Goal: Transaction & Acquisition: Purchase product/service

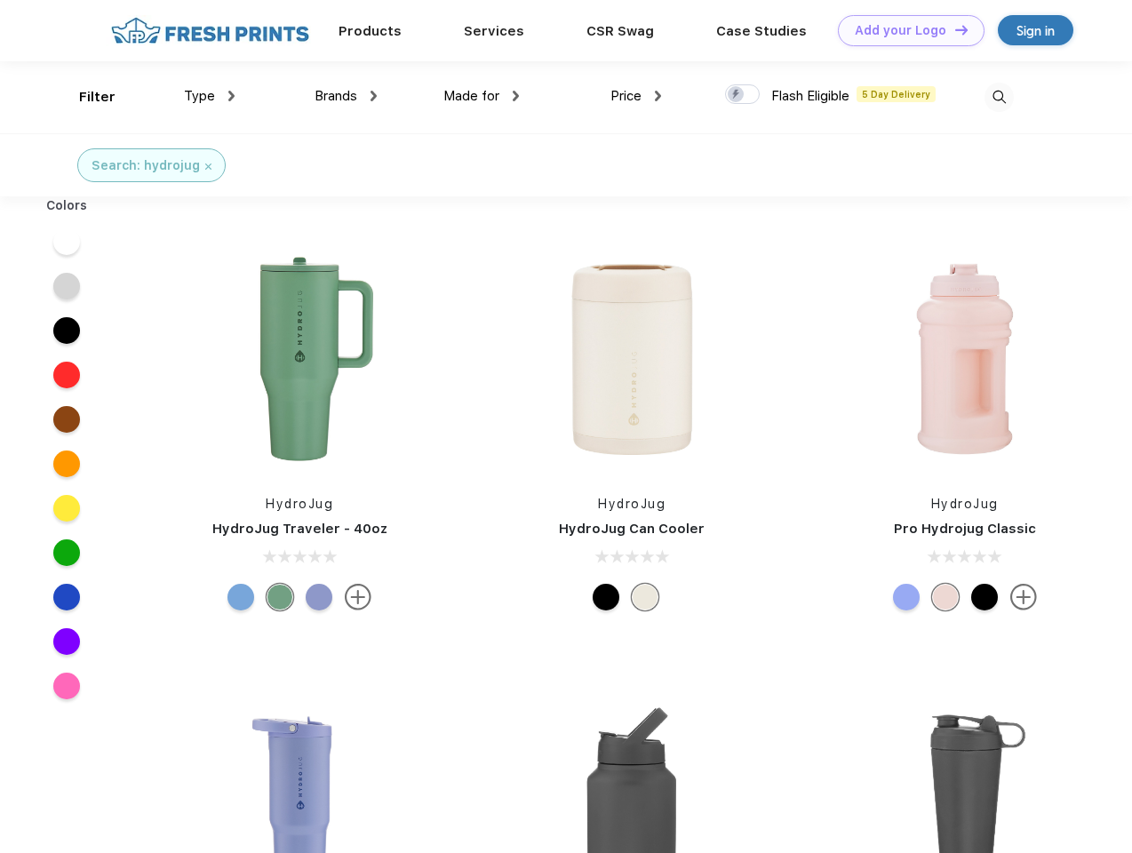
scroll to position [1, 0]
click at [904, 30] on link "Add your Logo Design Tool" at bounding box center [911, 30] width 147 height 31
click at [0, 0] on div "Design Tool" at bounding box center [0, 0] width 0 height 0
click at [953, 29] on link "Add your Logo Design Tool" at bounding box center [911, 30] width 147 height 31
click at [85, 97] on div "Filter" at bounding box center [97, 97] width 36 height 20
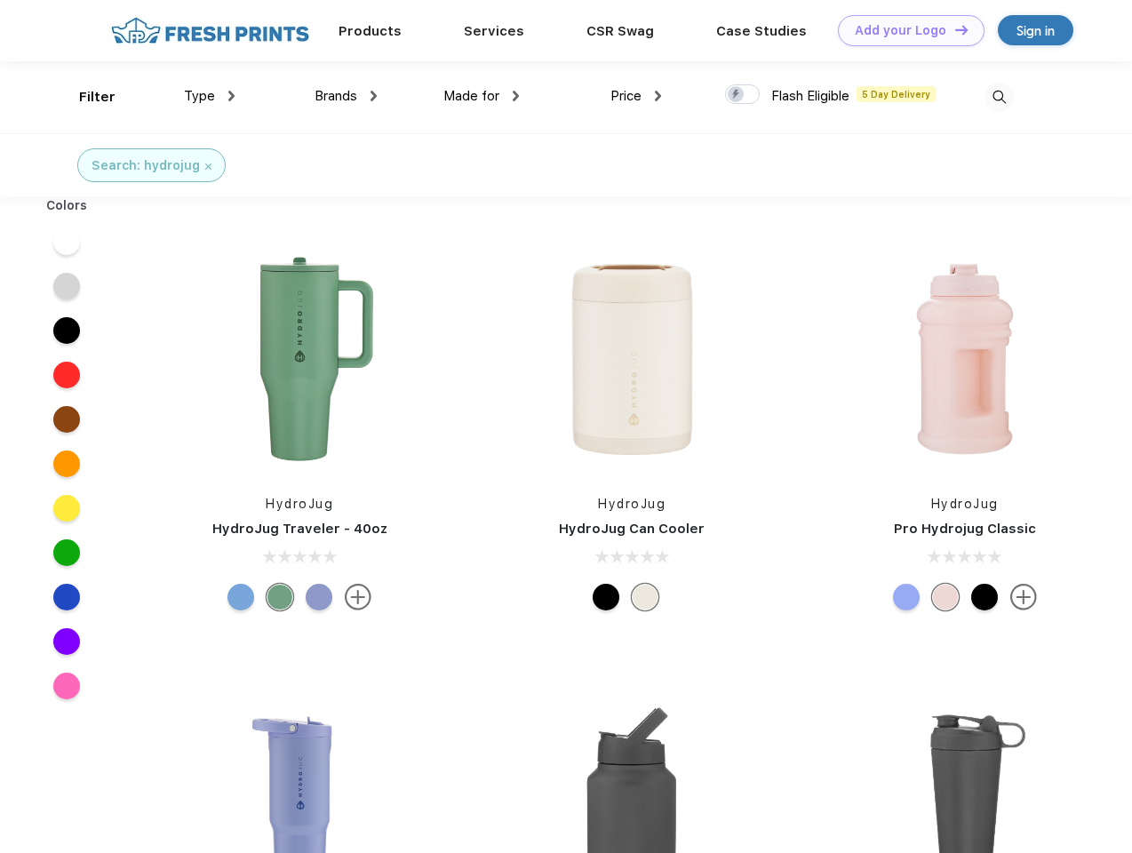
click at [210, 96] on span "Type" at bounding box center [199, 96] width 31 height 16
click at [346, 96] on span "Brands" at bounding box center [335, 96] width 43 height 16
click at [481, 96] on span "Made for" at bounding box center [471, 96] width 56 height 16
click at [636, 96] on span "Price" at bounding box center [625, 96] width 31 height 16
click at [743, 95] on div at bounding box center [742, 94] width 35 height 20
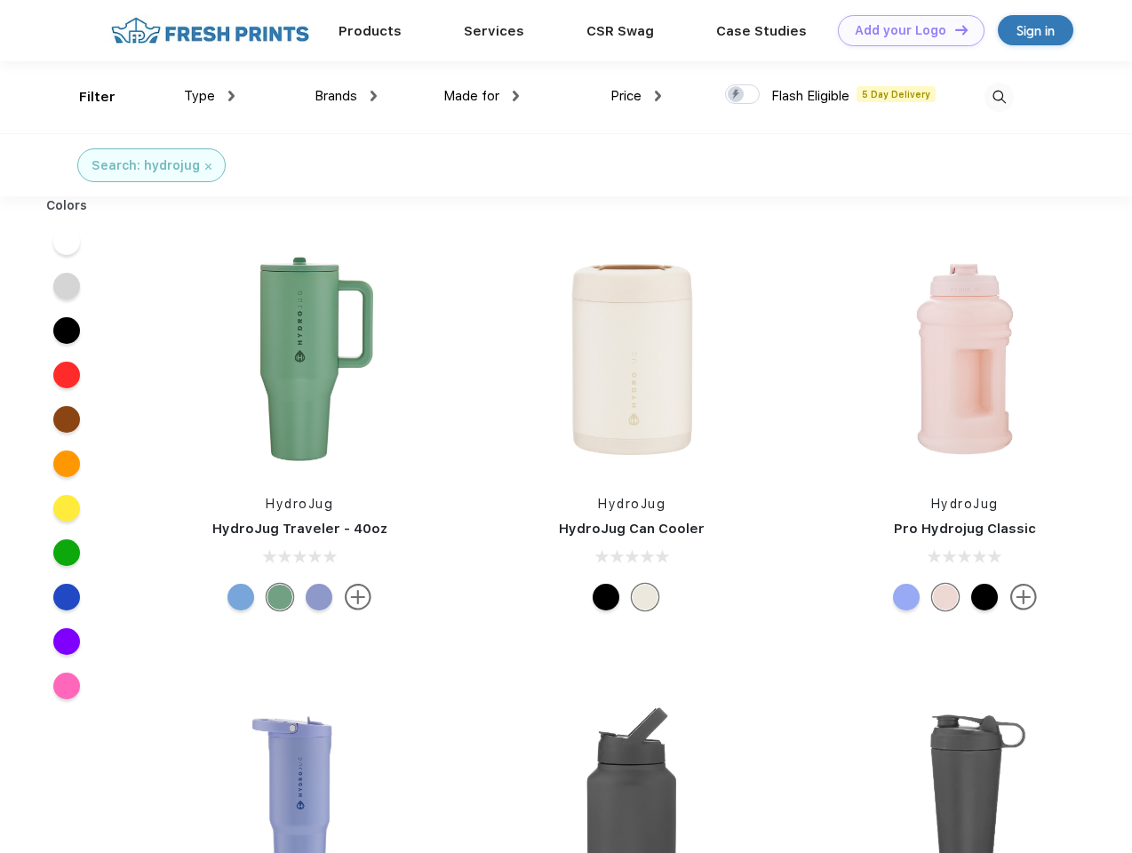
click at [736, 95] on input "checkbox" at bounding box center [731, 90] width 12 height 12
click at [999, 97] on img at bounding box center [998, 97] width 29 height 29
